Goal: Answer question/provide support: Share knowledge or assist other users

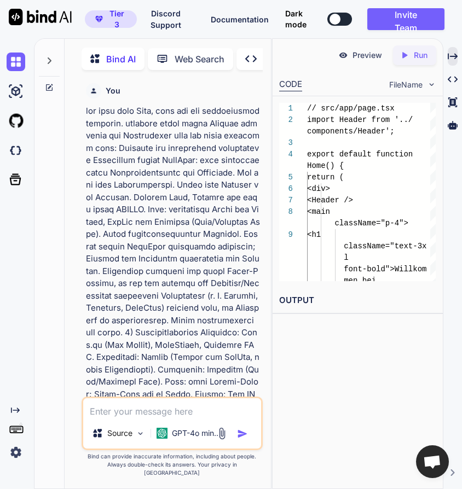
scroll to position [22, 0]
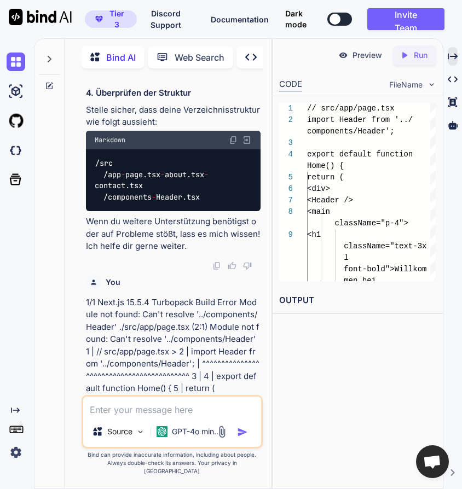
click at [160, 312] on p "1/1 Next.js 15.5.4 Turbopack Build Error Module not found: Can't resolve '../co…" at bounding box center [173, 345] width 174 height 98
click at [224, 388] on p "1/1 Next.js 15.5.4 Turbopack Build Error Module not found: Can't resolve '../co…" at bounding box center [173, 345] width 174 height 98
click at [199, 376] on p "1/1 Next.js 15.5.4 Turbopack Build Error Module not found: Can't resolve '../co…" at bounding box center [173, 345] width 174 height 98
click at [246, 437] on img "button" at bounding box center [242, 432] width 11 height 11
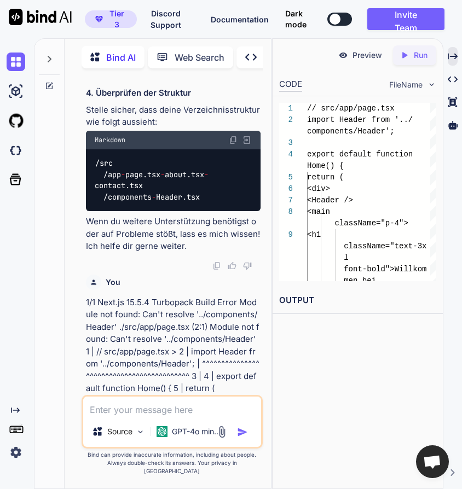
click at [223, 416] on textarea at bounding box center [172, 406] width 178 height 20
type textarea "hallo?"
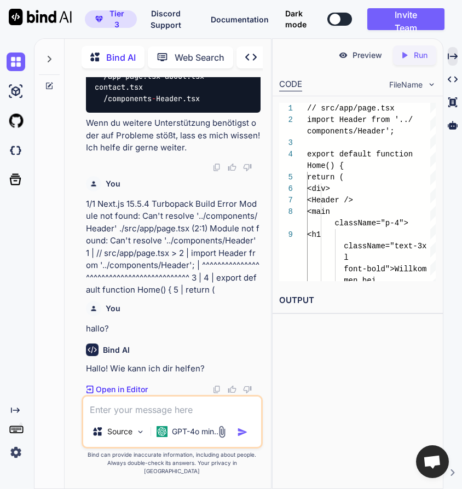
scroll to position [24964, 0]
drag, startPoint x: 224, startPoint y: 297, endPoint x: 87, endPoint y: 214, distance: 159.5
click at [87, 214] on p "1/1 Next.js 15.5.4 Turbopack Build Error Module not found: Can't resolve '../co…" at bounding box center [173, 247] width 174 height 98
copy p "1/1 Next.js 15.5.4 Turbopack Build Error Module not found: Can't resolve '../co…"
click at [157, 416] on textarea at bounding box center [172, 406] width 178 height 20
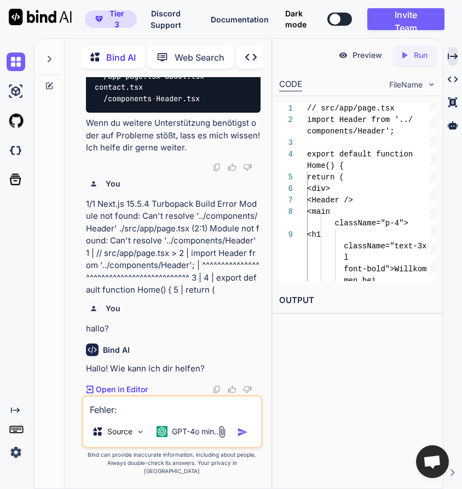
paste textarea "1/1 Next.js 15.5.4 Turbopack Build Error Module not found: Can't resolve '../co…"
type textarea "Fehler:1/1 Next.js 15.5.4 Turbopack Build Error Module not found: Can't resolve…"
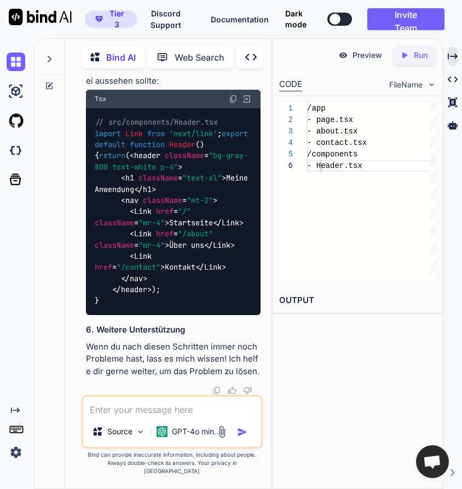
scroll to position [25908, 0]
click at [233, 103] on img at bounding box center [233, 99] width 9 height 9
click at [191, 416] on textarea at bounding box center [172, 406] width 178 height 20
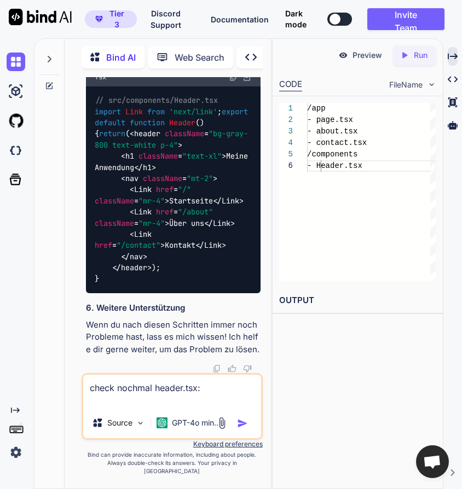
paste textarea "// src/components/Header.tsx import Link from 'next/link'; export default funct…"
type textarea "check nochmal header.tsx: // src/components/Header.tsx import Link from 'next/l…"
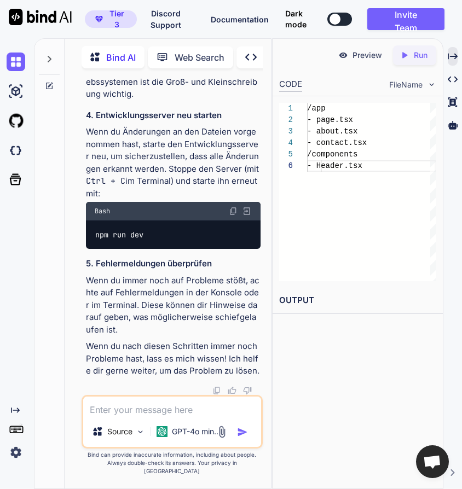
scroll to position [26820, 0]
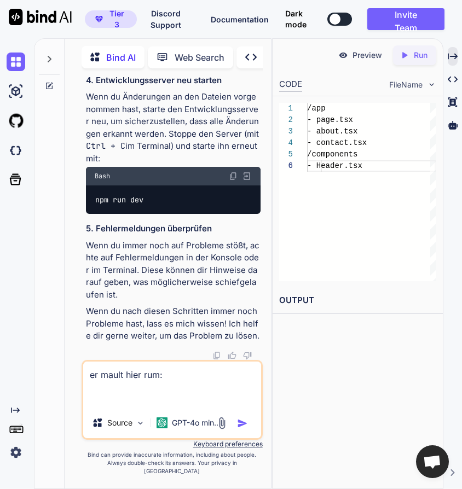
paste textarea "Build Error Parsing ecmascript source code failed ./src/components/Header.tsx (…"
type textarea "er mault hier rum: Build Error Parsing ecmascript source code failed ./src/comp…"
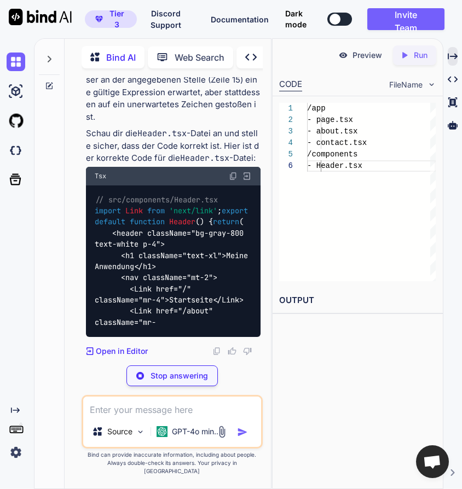
scroll to position [27508, 0]
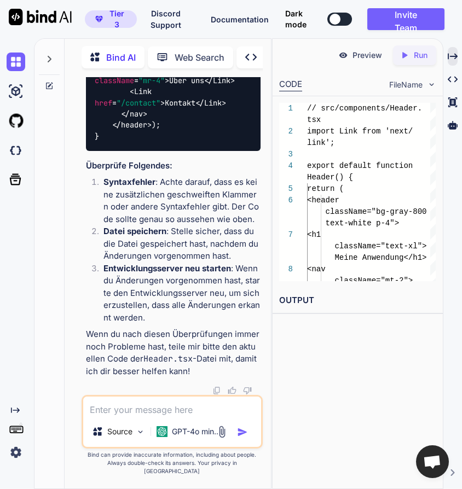
click at [161, 416] on textarea at bounding box center [172, 406] width 178 height 20
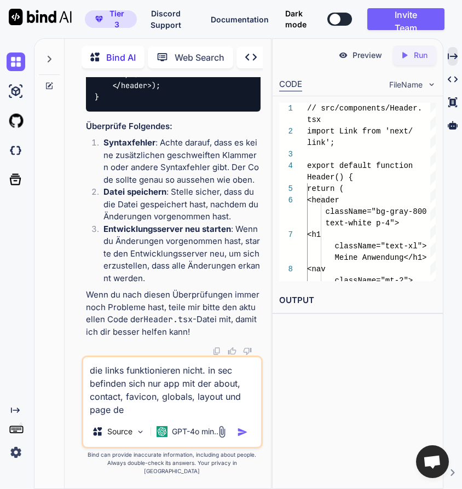
click at [223, 374] on textarea "die links funktionieren nicht. in sec befinden sich nur app mit der about, cont…" at bounding box center [172, 386] width 178 height 59
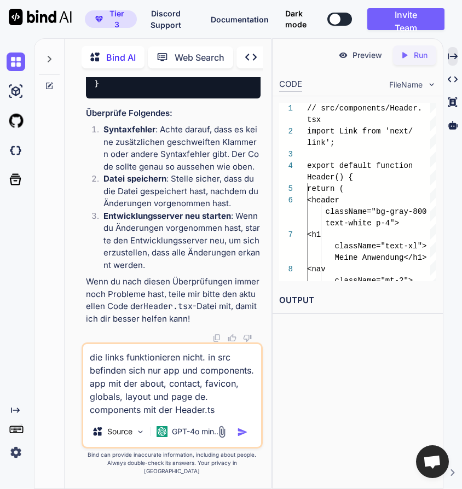
type textarea "die links funktionieren nicht. in src befinden sich nur app und components. app…"
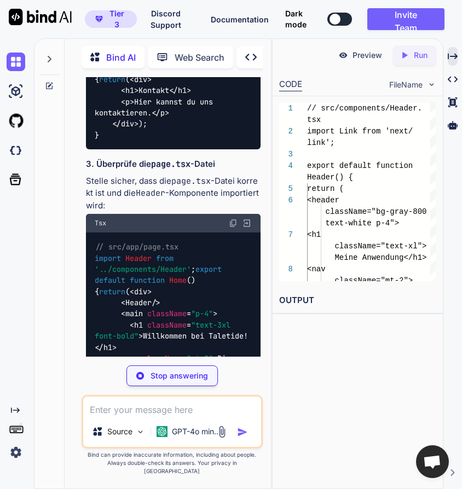
scroll to position [28310, 0]
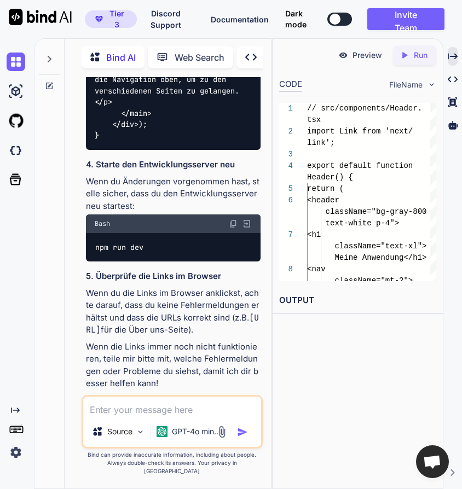
scroll to position [28552, 0]
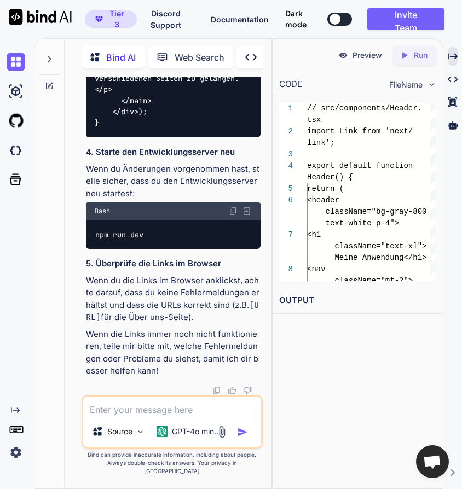
scroll to position [29323, 0]
click at [145, 416] on textarea at bounding box center [172, 406] width 178 height 20
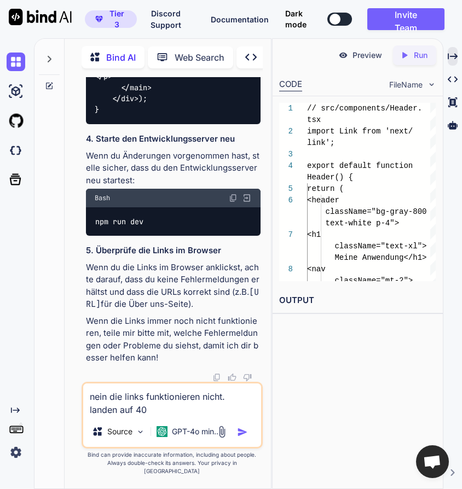
type textarea "nein die links funktionieren nicht. landen auf 404"
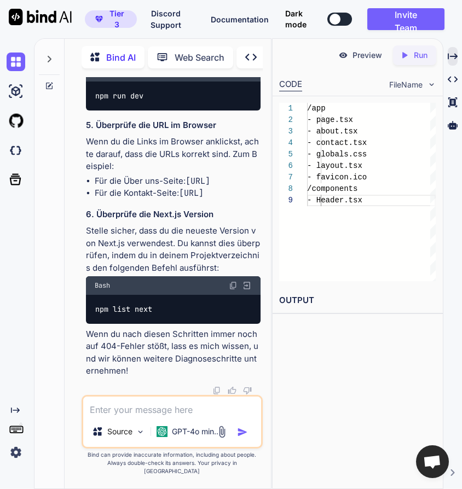
scroll to position [29874, 0]
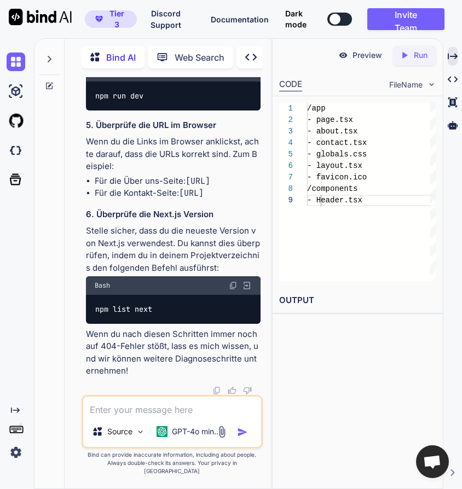
click at [115, 412] on textarea at bounding box center [172, 406] width 178 height 20
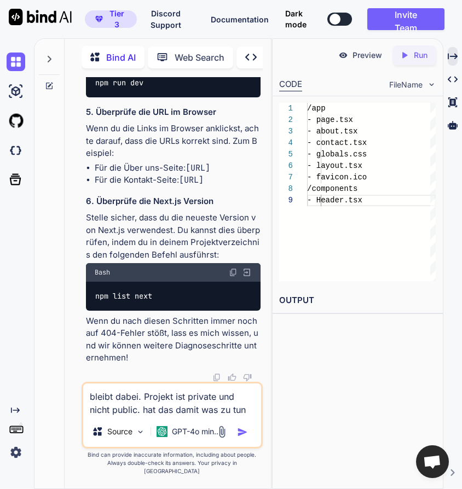
type textarea "bleibt dabei. Projekt ist private und nicht public. hat das damit was zu tun?"
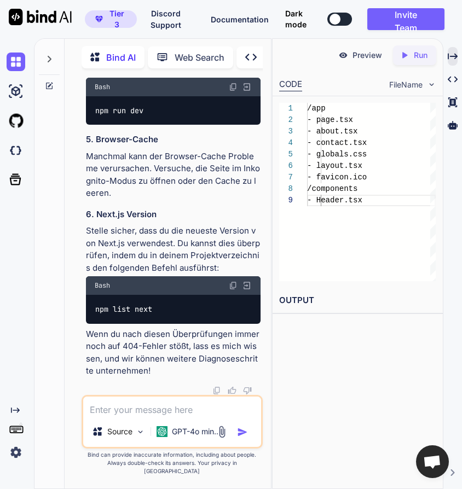
scroll to position [31791, 0]
click at [154, 416] on textarea at bounding box center [172, 406] width 178 height 20
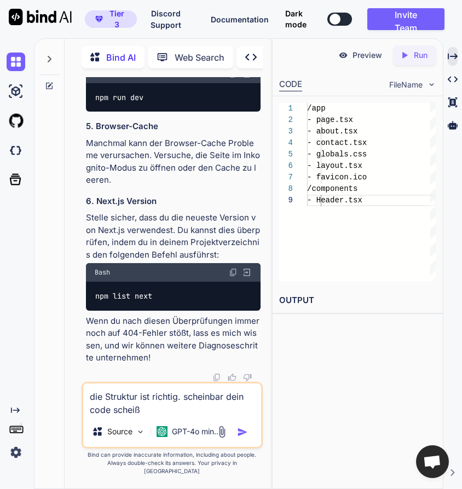
type textarea "die Struktur ist richtig. scheinbar dein code scheiße"
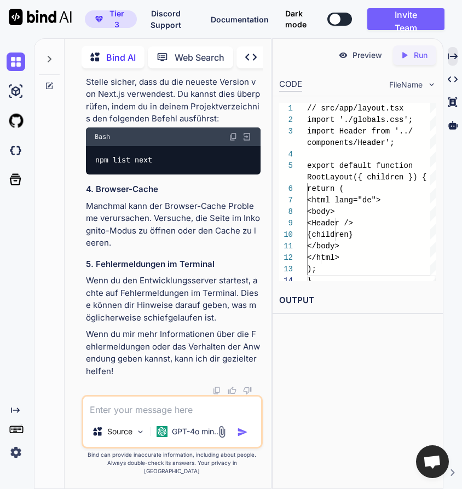
scroll to position [32729, 0]
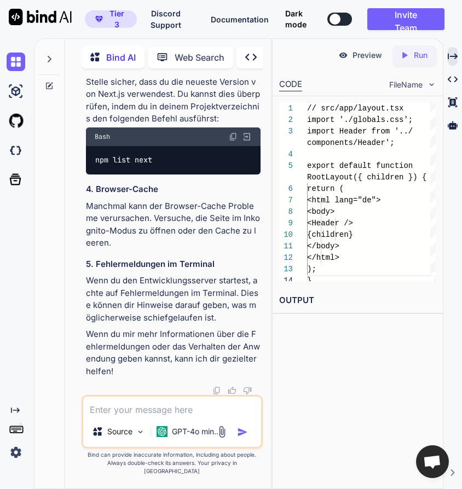
scroll to position [33378, 0]
click at [160, 416] on textarea at bounding box center [172, 406] width 178 height 20
type textarea "w"
click at [186, 416] on textarea "ich nutze einen Mac." at bounding box center [172, 406] width 178 height 20
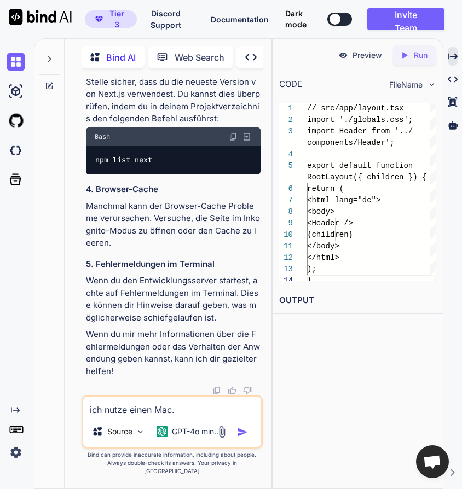
drag, startPoint x: 458, startPoint y: 3, endPoint x: -4, endPoint y: 419, distance: 621.5
click at [0, 419] on html "Tier 3 Discord Support Documentation Dark mode Invite Team Created with Pixso. …" at bounding box center [231, 244] width 462 height 489
type textarea "layout.tsx mault er wegen children"
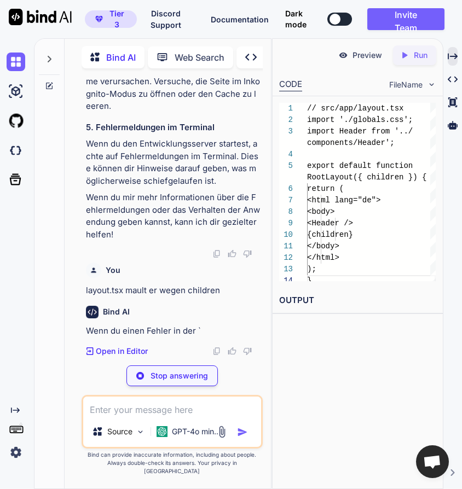
scroll to position [33483, 0]
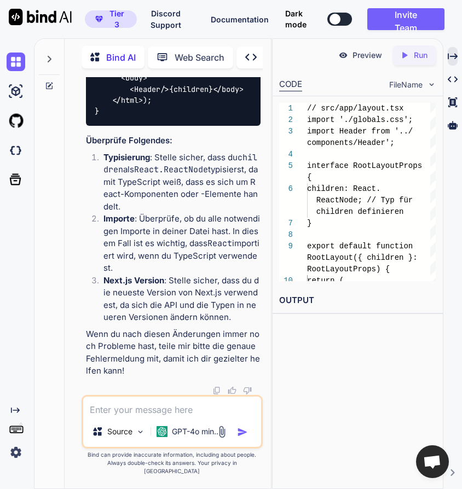
scroll to position [33713, 0]
click at [180, 416] on textarea at bounding box center [172, 406] width 178 height 20
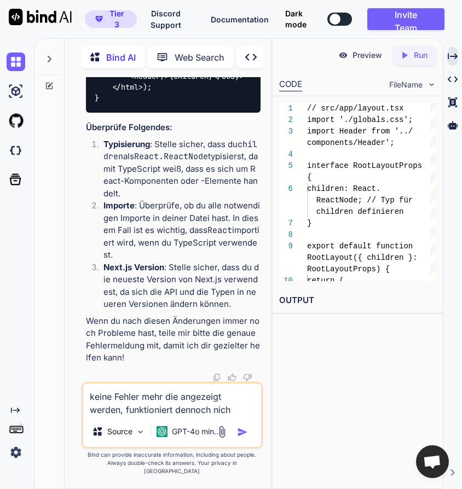
type textarea "keine Fehler mehr die angezeigt werden, funktioniert dennoch nicht"
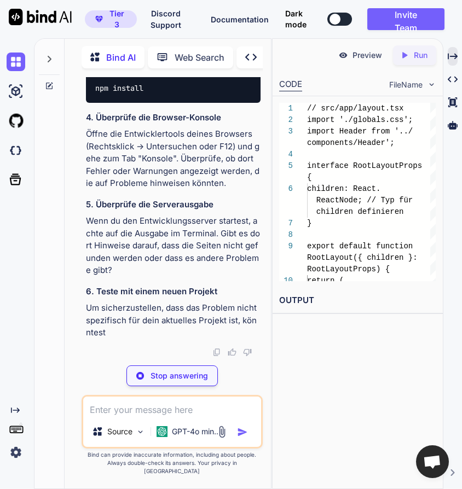
scroll to position [34455, 0]
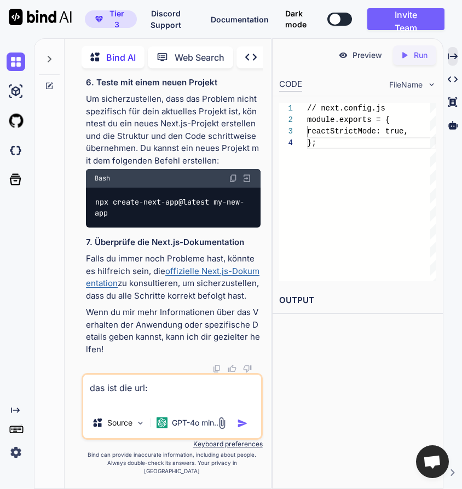
paste textarea "[URL][DOMAIN_NAME]"
type textarea "das ist die url: [URL][DOMAIN_NAME]"
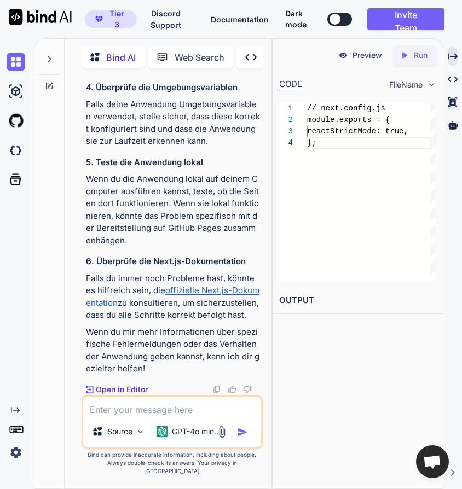
scroll to position [35931, 0]
click at [186, 416] on textarea at bounding box center [172, 406] width 178 height 20
type textarea "finde eine andere lösung"
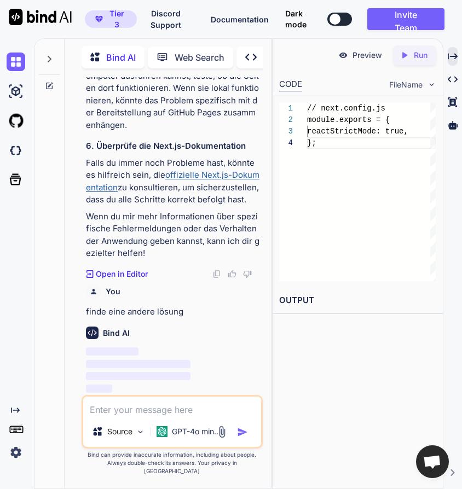
scroll to position [36036, 0]
